Goal: Navigation & Orientation: Understand site structure

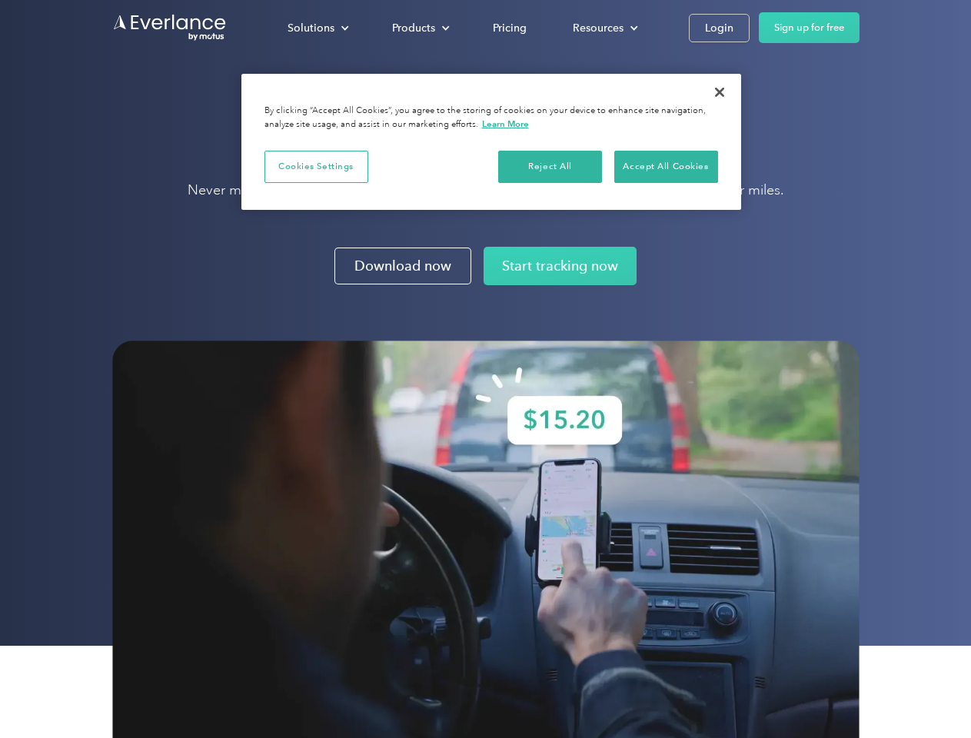
click at [485, 369] on img at bounding box center [485, 559] width 747 height 436
click at [318, 28] on div "Solutions" at bounding box center [311, 27] width 47 height 19
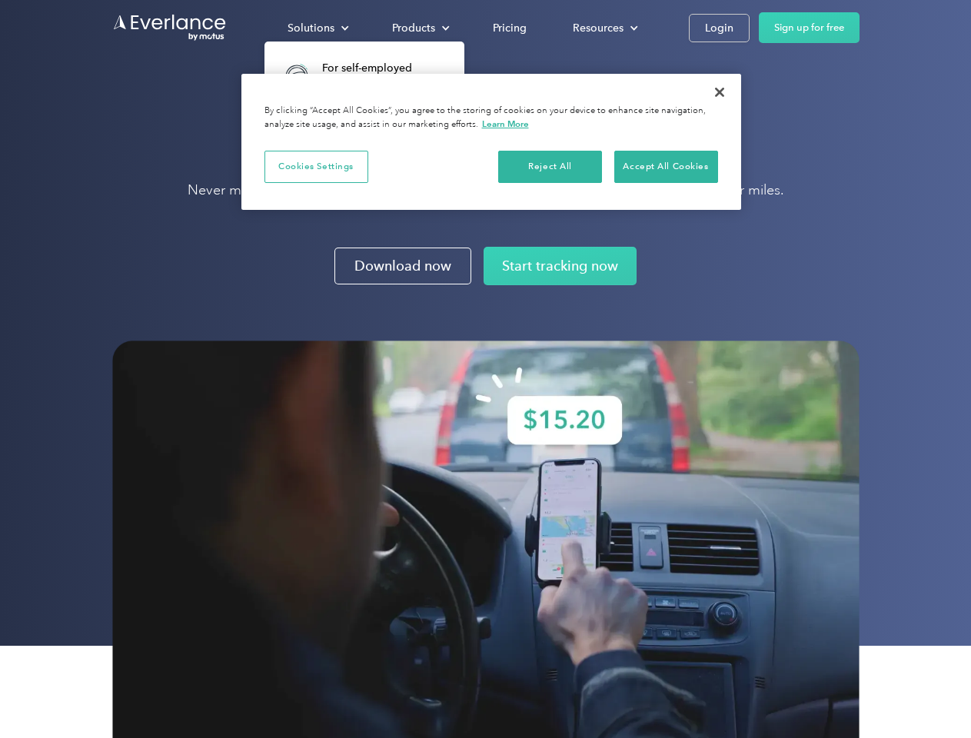
click at [419, 28] on div "Products" at bounding box center [413, 27] width 43 height 19
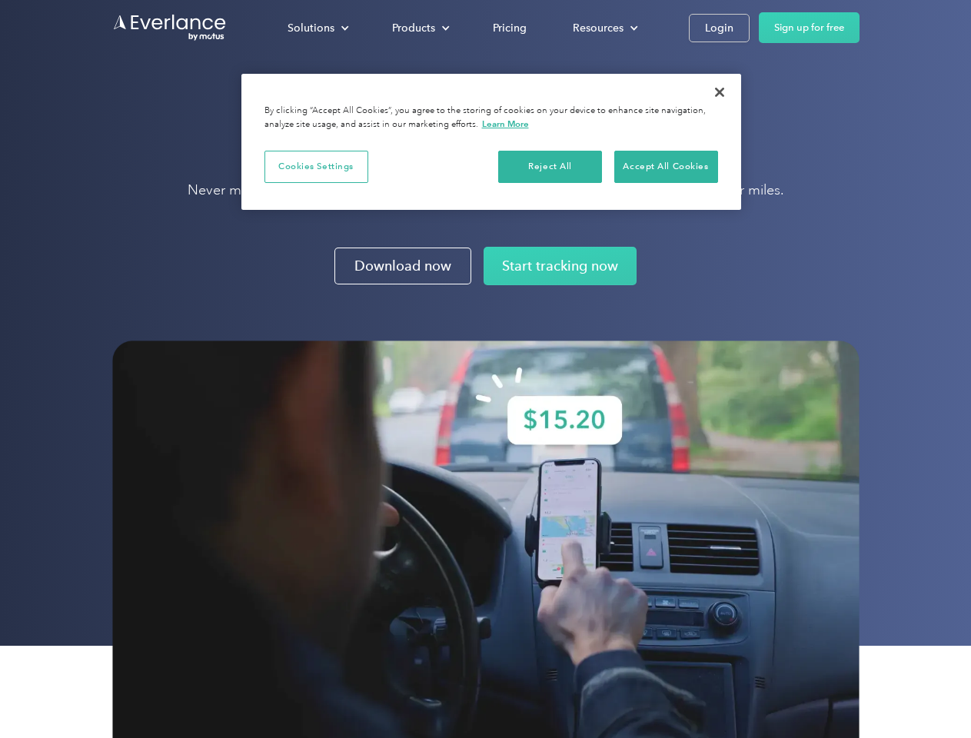
click at [604, 28] on div "Resources" at bounding box center [598, 27] width 51 height 19
click at [316, 166] on button "Cookies Settings" at bounding box center [316, 167] width 104 height 32
click at [0, 0] on div "When you visit any website, it may store or retrieve information on your browse…" at bounding box center [0, 0] width 0 height 0
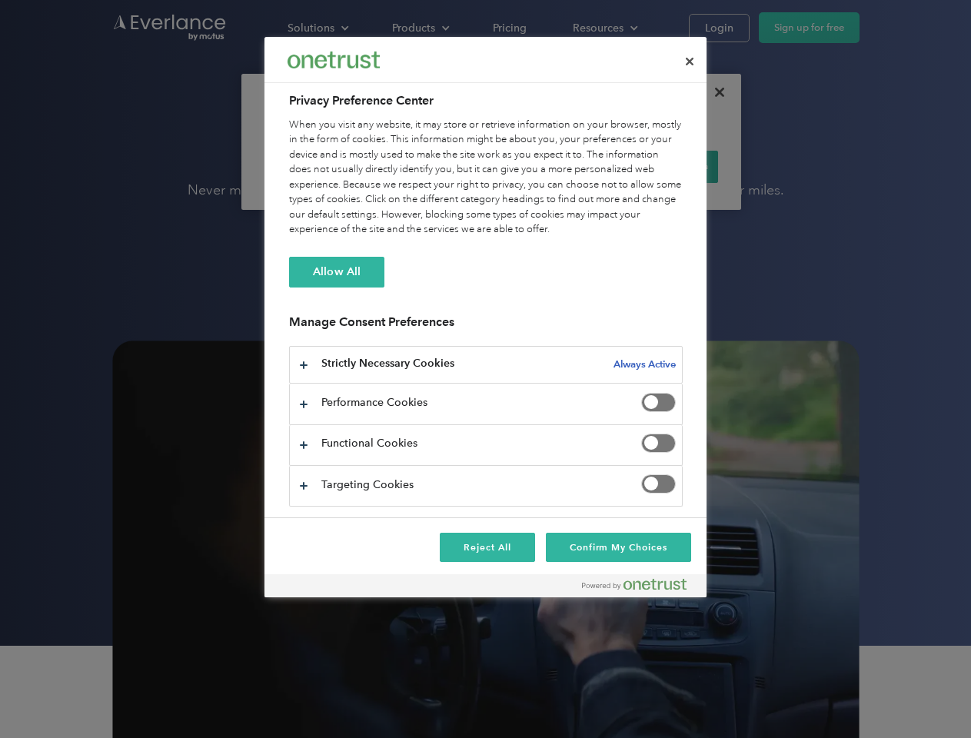
click at [666, 166] on div "When you visit any website, it may store or retrieve information on your browse…" at bounding box center [486, 178] width 394 height 120
click at [720, 92] on div at bounding box center [485, 369] width 971 height 738
